Goal: Task Accomplishment & Management: Complete application form

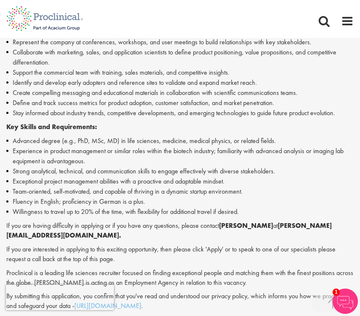
scroll to position [433, 0]
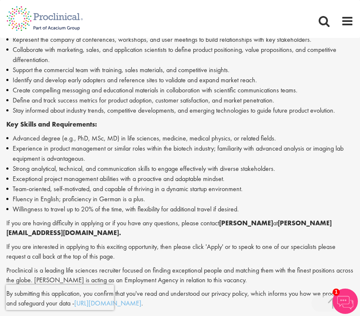
drag, startPoint x: 224, startPoint y: 224, endPoint x: 274, endPoint y: 226, distance: 49.9
click at [273, 226] on strong "[PERSON_NAME]" at bounding box center [246, 223] width 54 height 9
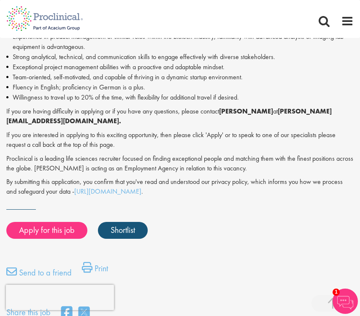
scroll to position [556, 0]
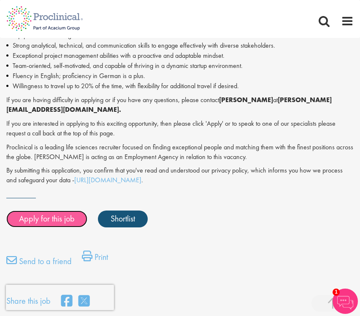
click at [50, 218] on link "Apply for this job" at bounding box center [46, 219] width 81 height 17
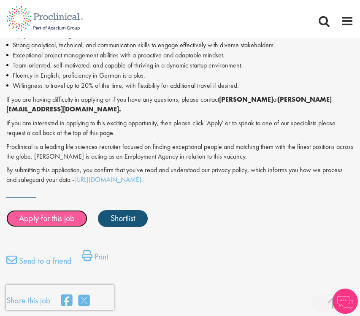
click at [49, 217] on link "Apply for this job" at bounding box center [46, 218] width 81 height 17
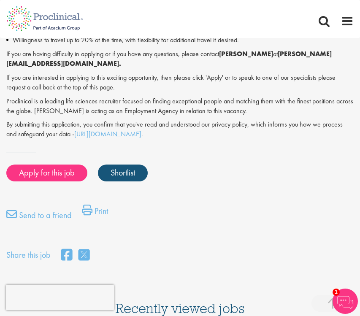
scroll to position [607, 0]
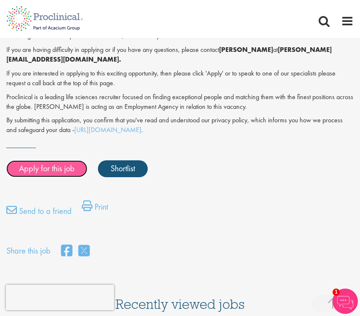
click at [59, 170] on link "Apply for this job" at bounding box center [46, 169] width 81 height 17
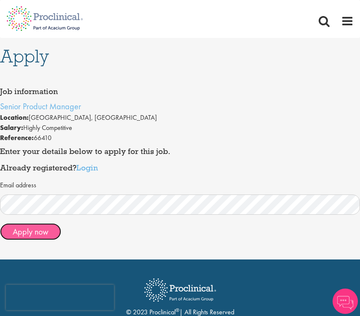
click at [27, 232] on button "Apply now" at bounding box center [30, 231] width 61 height 17
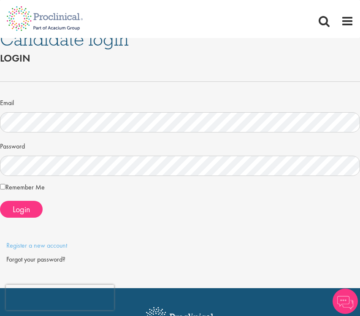
scroll to position [18, 0]
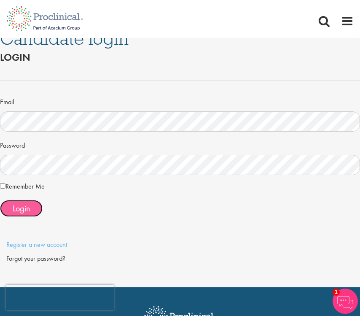
click at [16, 201] on button "Login" at bounding box center [21, 208] width 43 height 17
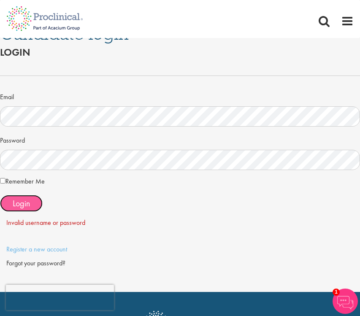
scroll to position [24, 0]
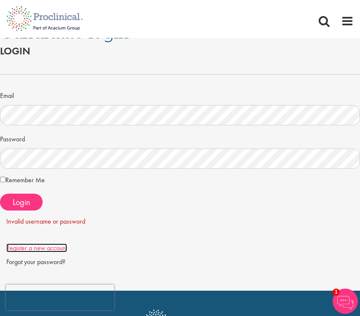
click at [33, 249] on link "Register a new account" at bounding box center [36, 248] width 61 height 9
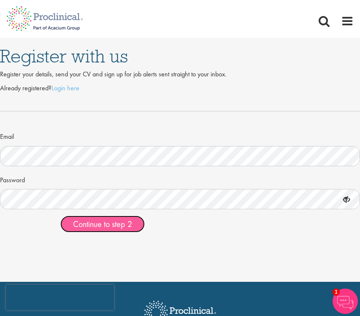
click at [124, 230] on button "Continue to step 2" at bounding box center [102, 224] width 84 height 17
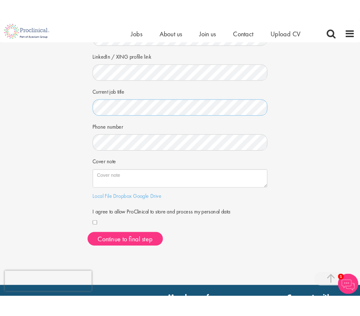
scroll to position [131, 0]
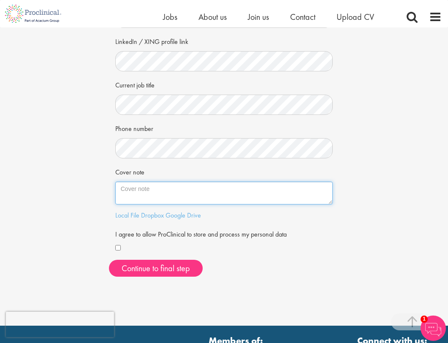
click at [172, 194] on textarea "Cover note" at bounding box center [224, 193] width 218 height 23
click at [167, 193] on textarea "Cover note" at bounding box center [224, 193] width 218 height 23
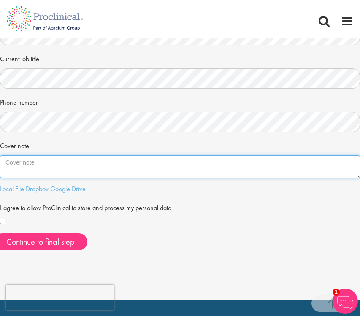
scroll to position [170, 0]
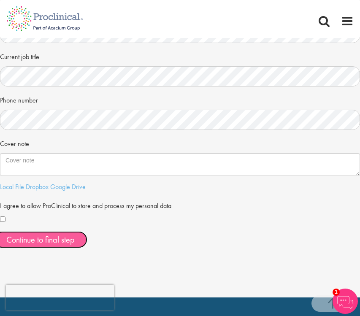
click at [63, 238] on button "Continue to final step" at bounding box center [41, 239] width 94 height 17
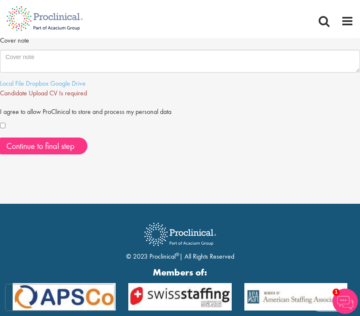
scroll to position [271, 0]
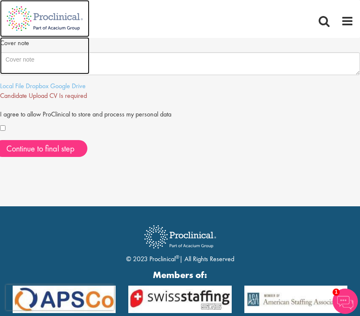
click at [75, 66] on img at bounding box center [45, 55] width 90 height 37
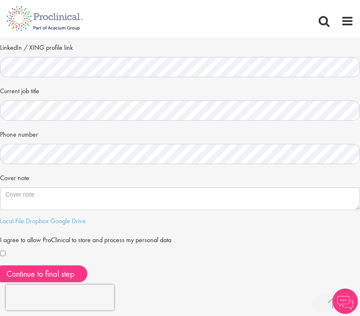
scroll to position [139, 0]
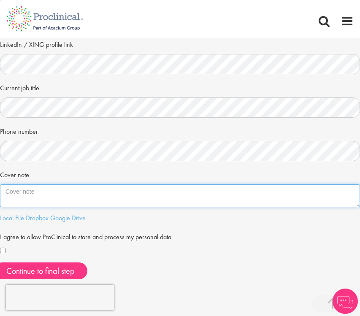
click at [47, 199] on textarea "Cover note" at bounding box center [180, 196] width 360 height 23
paste textarea "I am excited to apply for the Senior Product Manager (ProClinical) position in …"
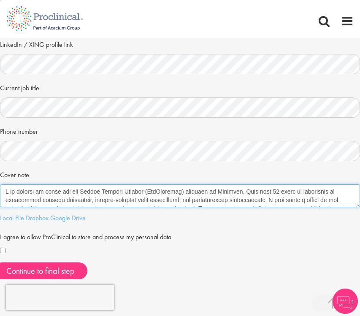
scroll to position [174, 0]
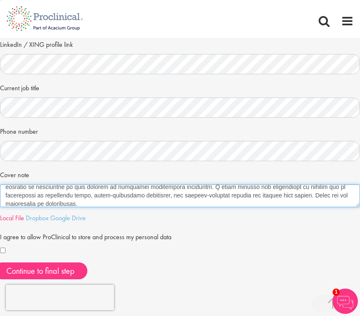
type textarea "I am excited to apply for the Senior Product Manager (ProClinical) position in …"
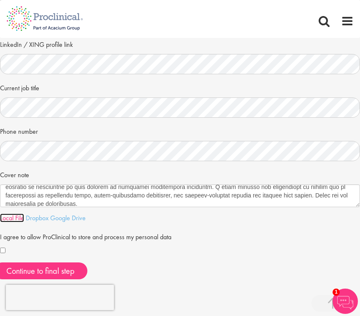
click at [3, 218] on link "Local File" at bounding box center [12, 218] width 24 height 9
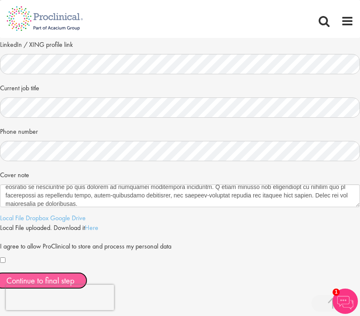
click at [60, 275] on button "Continue to final step" at bounding box center [41, 280] width 94 height 17
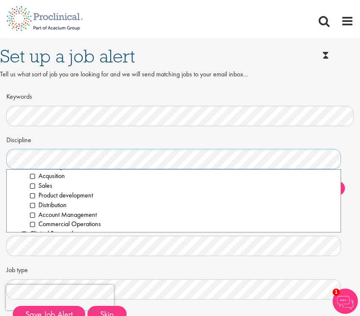
scroll to position [140, 0]
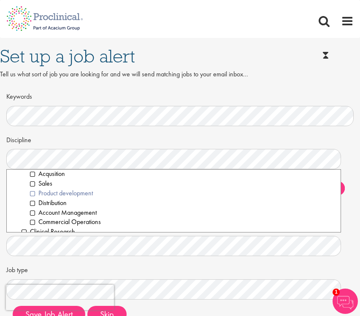
click at [33, 193] on li "Product development" at bounding box center [182, 194] width 305 height 10
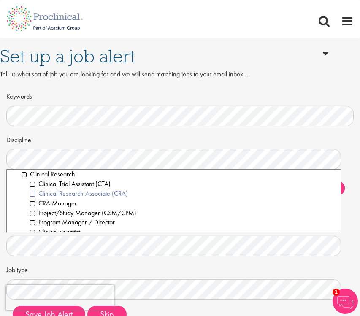
scroll to position [198, 0]
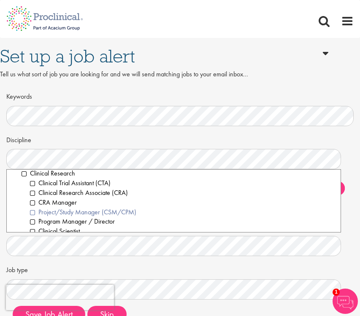
click at [33, 211] on li "Project/Study Manager (CSM/CPM)" at bounding box center [182, 213] width 305 height 10
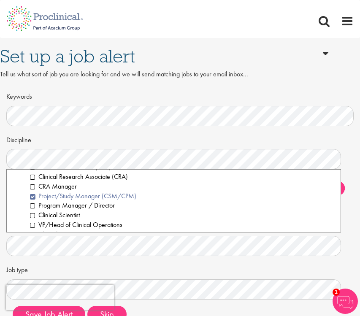
scroll to position [219, 0]
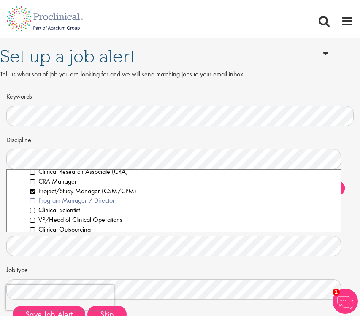
click at [35, 200] on li "Program Manager / Director" at bounding box center [182, 201] width 305 height 10
click at [32, 212] on li "Clinical Scientist" at bounding box center [182, 211] width 305 height 10
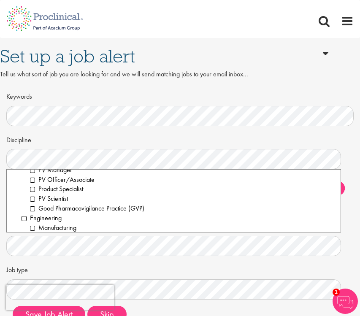
scroll to position [426, 0]
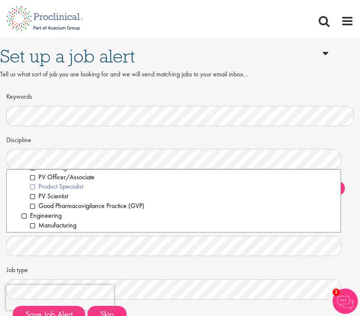
click at [33, 186] on li "Product Specialist" at bounding box center [182, 187] width 305 height 10
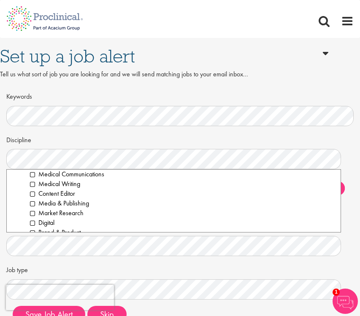
scroll to position [679, 0]
click at [33, 185] on li "Medical Writing" at bounding box center [182, 185] width 305 height 10
click at [33, 173] on li "Medical Communications" at bounding box center [182, 175] width 305 height 10
click at [33, 194] on li "Content Editor" at bounding box center [182, 195] width 305 height 10
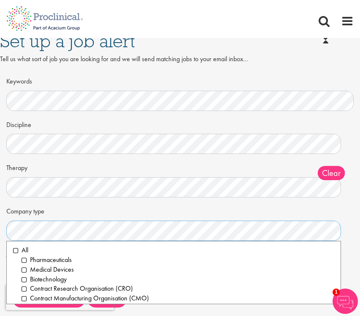
scroll to position [16, 0]
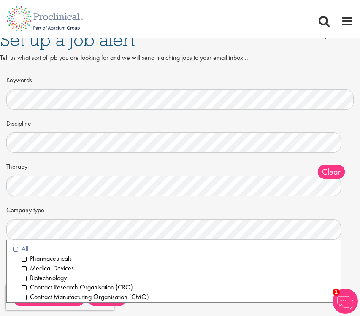
click at [16, 248] on li "All" at bounding box center [173, 250] width 321 height 10
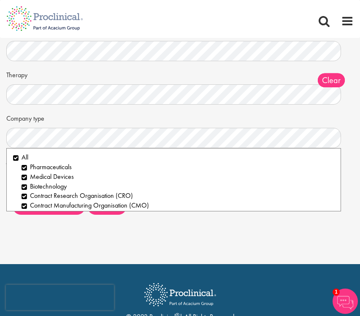
scroll to position [114, 0]
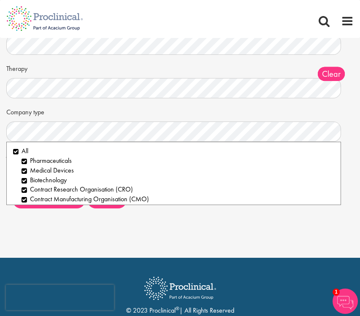
click at [50, 223] on div "Set up a job alert Tell us what sort of job you are looking for and we will sen…" at bounding box center [180, 72] width 360 height 373
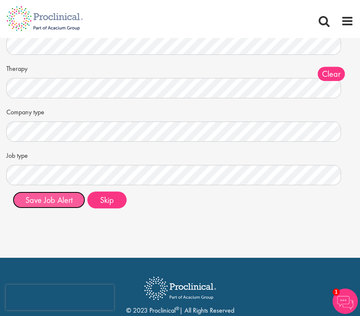
click at [71, 202] on button "Save Job Alert" at bounding box center [49, 200] width 73 height 17
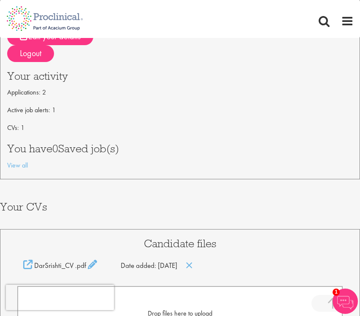
scroll to position [140, 0]
click at [12, 166] on link "View all" at bounding box center [17, 165] width 21 height 9
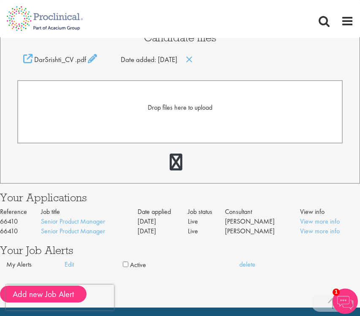
scroll to position [352, 0]
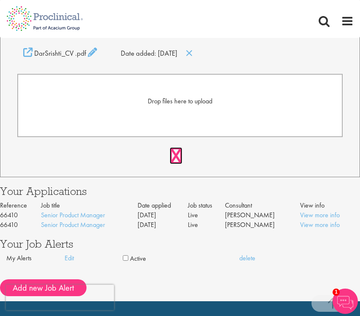
click at [177, 150] on link at bounding box center [176, 155] width 13 height 17
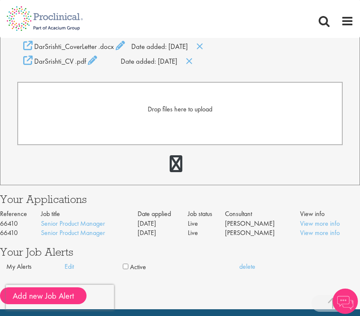
scroll to position [201, 0]
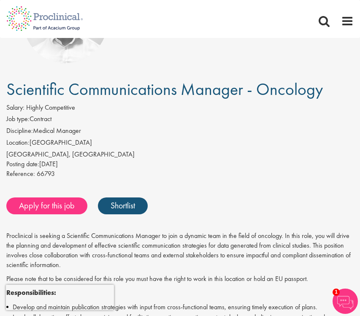
scroll to position [85, 0]
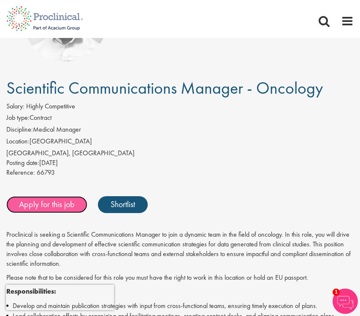
click at [40, 203] on link "Apply for this job" at bounding box center [46, 204] width 81 height 17
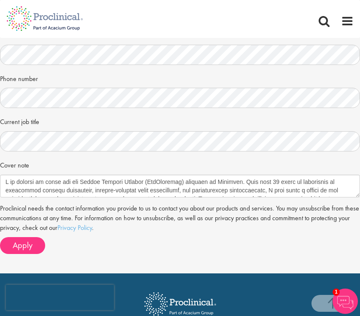
scroll to position [306, 0]
